Goal: Use online tool/utility: Utilize a website feature to perform a specific function

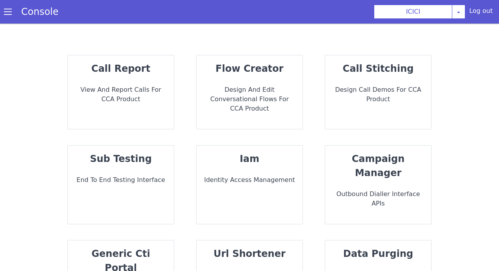
click at [250, 79] on div "flow creator Design and Edit Conversational flows for CCA Product" at bounding box center [249, 92] width 106 height 74
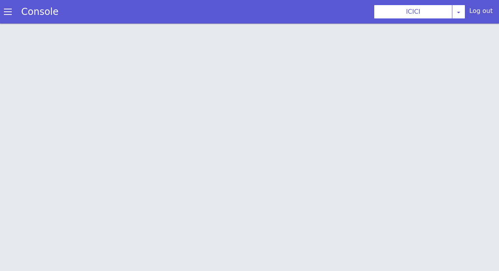
scroll to position [2, 0]
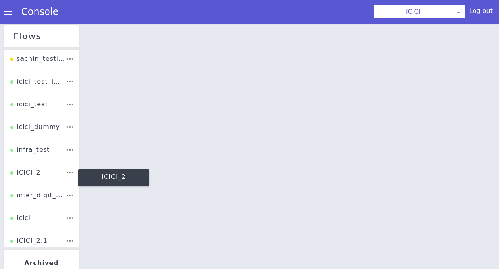
click at [34, 170] on div "ICICI_2" at bounding box center [25, 175] width 31 height 15
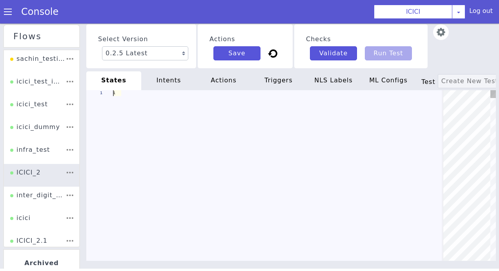
type textarea "init: "API_LANGUAGE_SET" model: "icici-dialogy" basepath: "[URL][DOMAIN_NAME]" …"
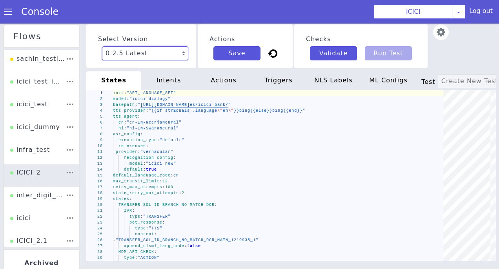
click at [158, 55] on select "0.2.5 Latest 0.2.4 0.2.3 0.2.2 0.2.1 0.2.0 0.1.10 0.1.9 0.1.8 0.1.7 0.1.6 0.1.5…" at bounding box center [145, 53] width 86 height 14
click at [123, 55] on select "0.2.5 Latest 0.2.4 0.2.3 0.2.2 0.2.1 0.2.0 0.1.10 0.1.9 0.1.8 0.1.7 0.1.6 0.1.5…" at bounding box center [145, 53] width 86 height 14
click at [102, 46] on select "0.2.5 Latest 0.2.4 0.2.3 0.2.2 0.2.1 0.2.0 0.1.10 0.1.9 0.1.8 0.1.7 0.1.6 0.1.5…" at bounding box center [145, 53] width 86 height 14
click at [198, 28] on div "Actions Save" at bounding box center [245, 46] width 95 height 44
